Goal: Transaction & Acquisition: Purchase product/service

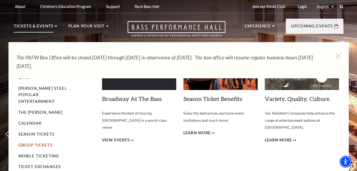
click at [51, 142] on link "Group Tickets" at bounding box center [35, 144] width 34 height 5
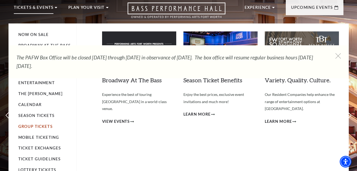
scroll to position [23, 0]
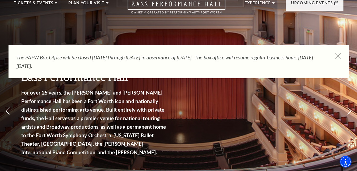
click at [172, 88] on div "[GEOGRAPHIC_DATA], [US_STATE] Bass Performance Hall For over 25 years, the [PER…" at bounding box center [178, 94] width 357 height 240
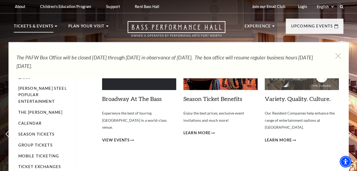
click at [42, 30] on p "Tickets & Events" at bounding box center [34, 28] width 40 height 10
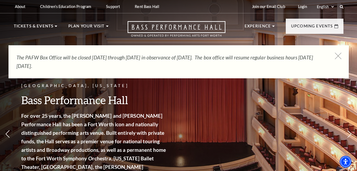
click at [339, 56] on icon at bounding box center [337, 56] width 7 height 7
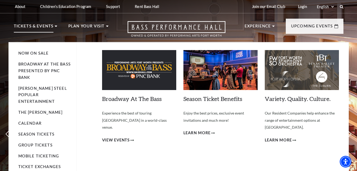
click at [50, 28] on p "Tickets & Events" at bounding box center [34, 28] width 40 height 10
click at [34, 54] on link "Now On Sale" at bounding box center [33, 53] width 31 height 5
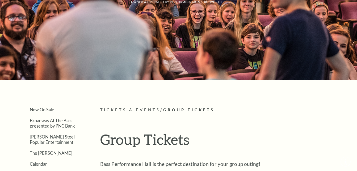
scroll to position [35, 0]
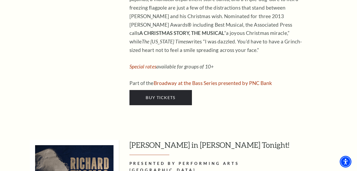
scroll to position [2556, 0]
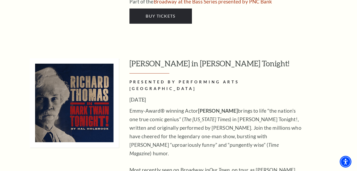
click at [86, 86] on div at bounding box center [74, 154] width 89 height 192
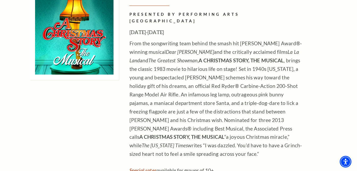
scroll to position [2370, 0]
